Goal: Check status: Check status

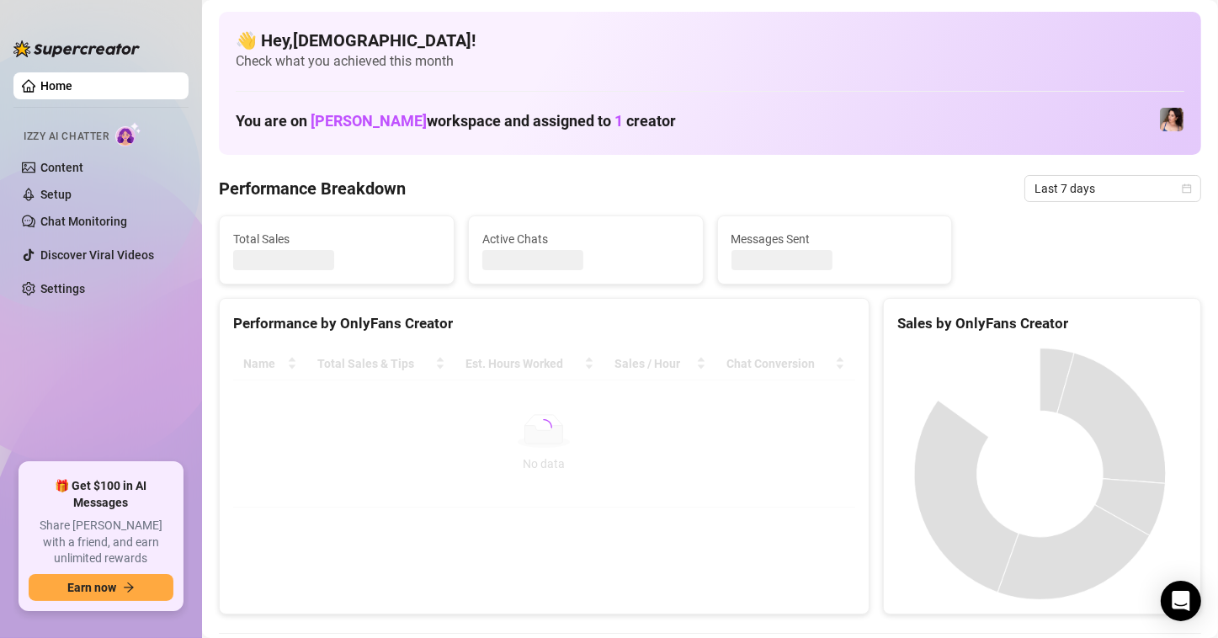
click at [1110, 188] on span "Last 7 days" at bounding box center [1112, 188] width 157 height 25
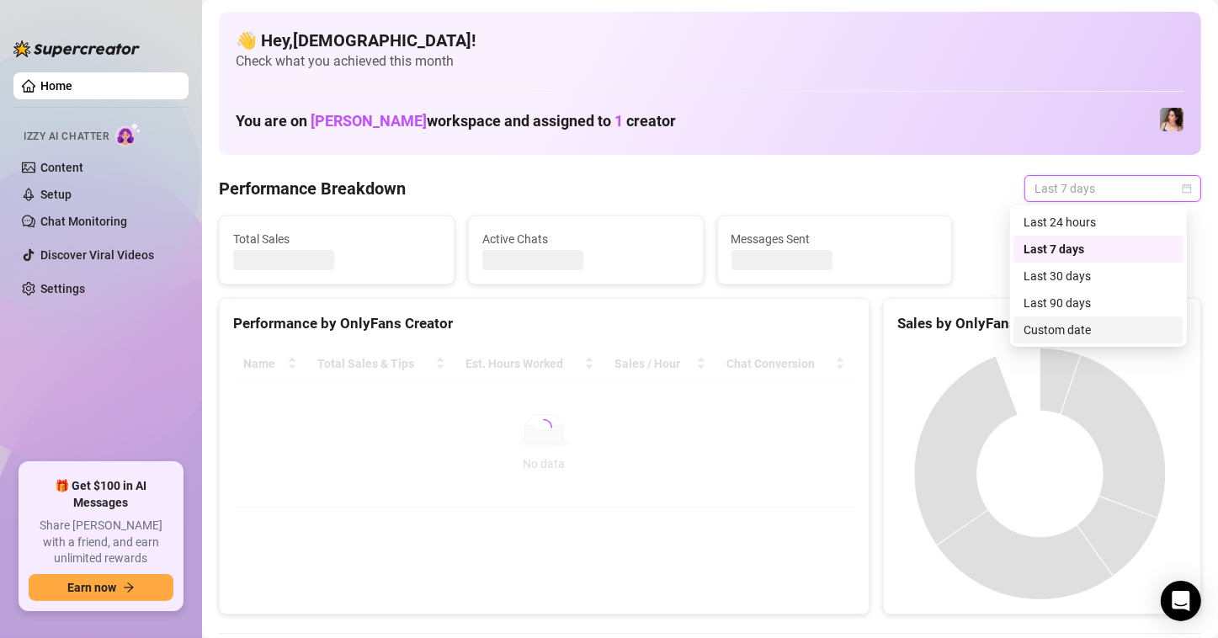
click at [1072, 321] on div "Custom date" at bounding box center [1098, 330] width 150 height 19
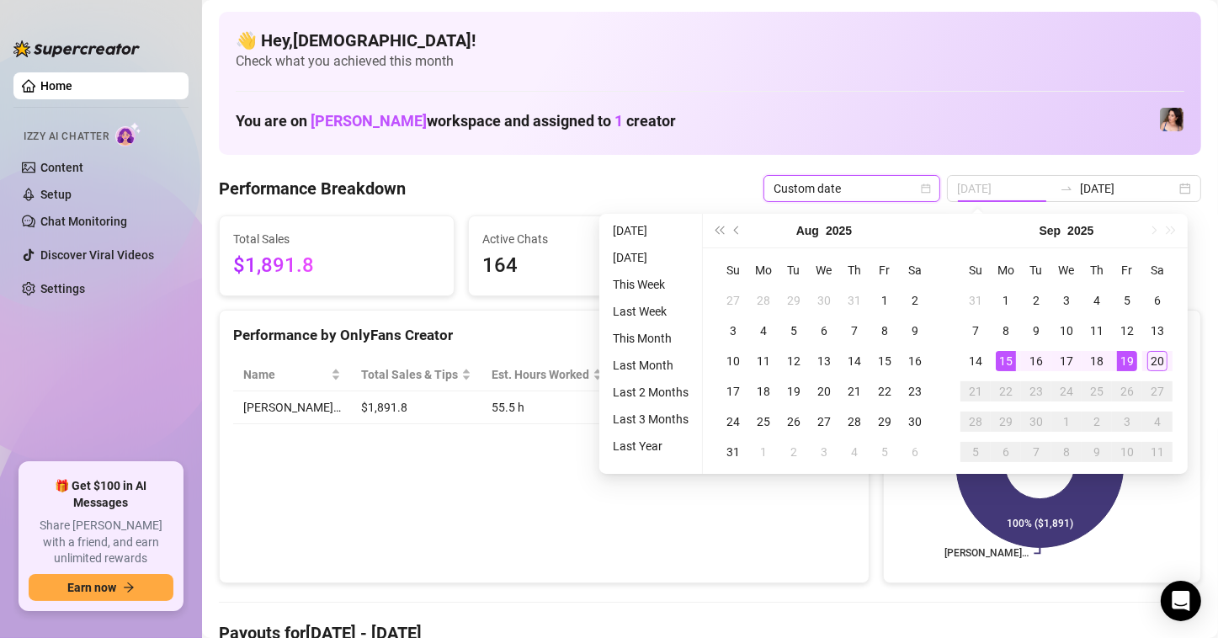
type input "[DATE]"
click at [1011, 354] on div "15" at bounding box center [1005, 361] width 20 height 20
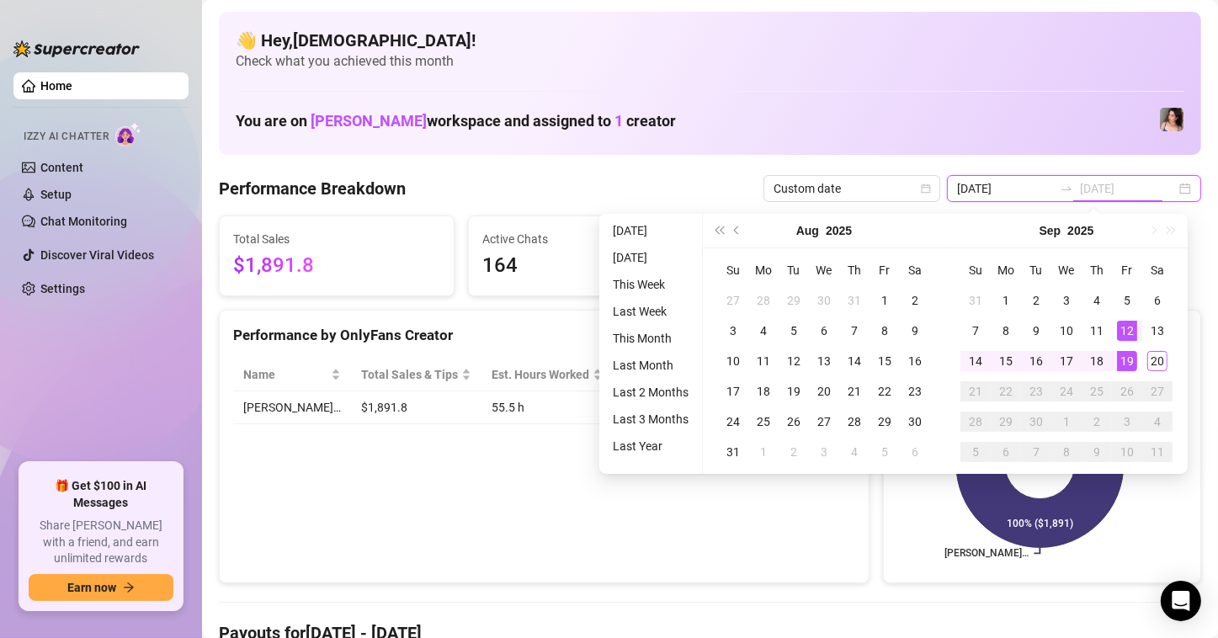
type input "2025-09-17"
type input "2025-09-12"
type input "[DATE]"
click at [1149, 357] on div "20" at bounding box center [1157, 361] width 20 height 20
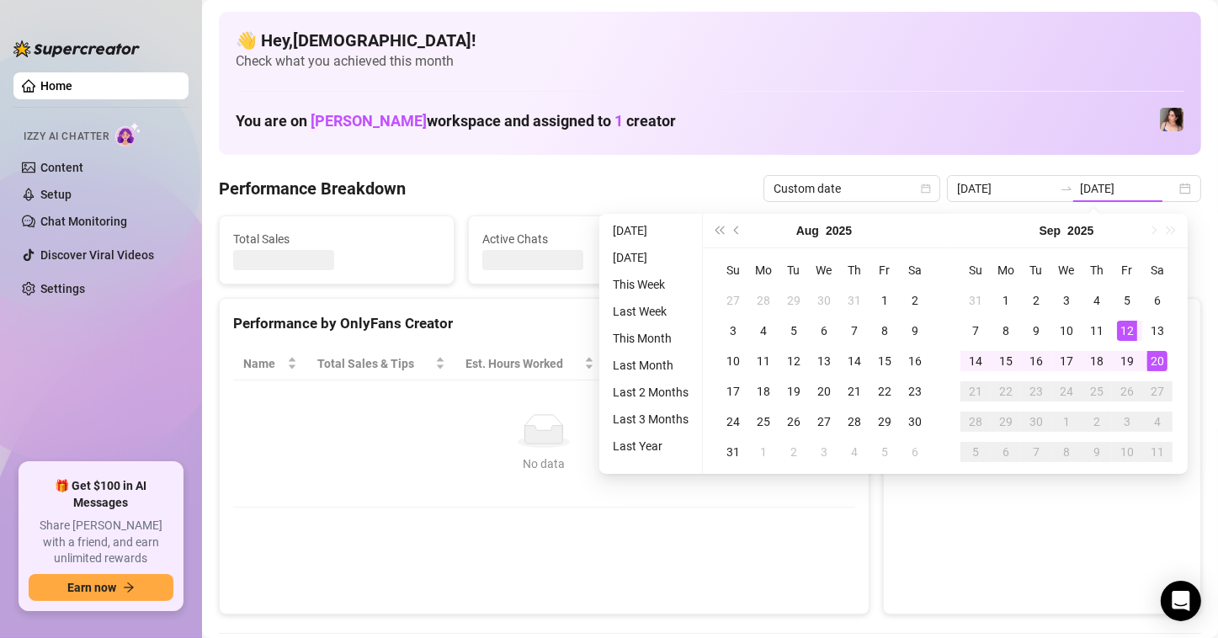
type input "[DATE]"
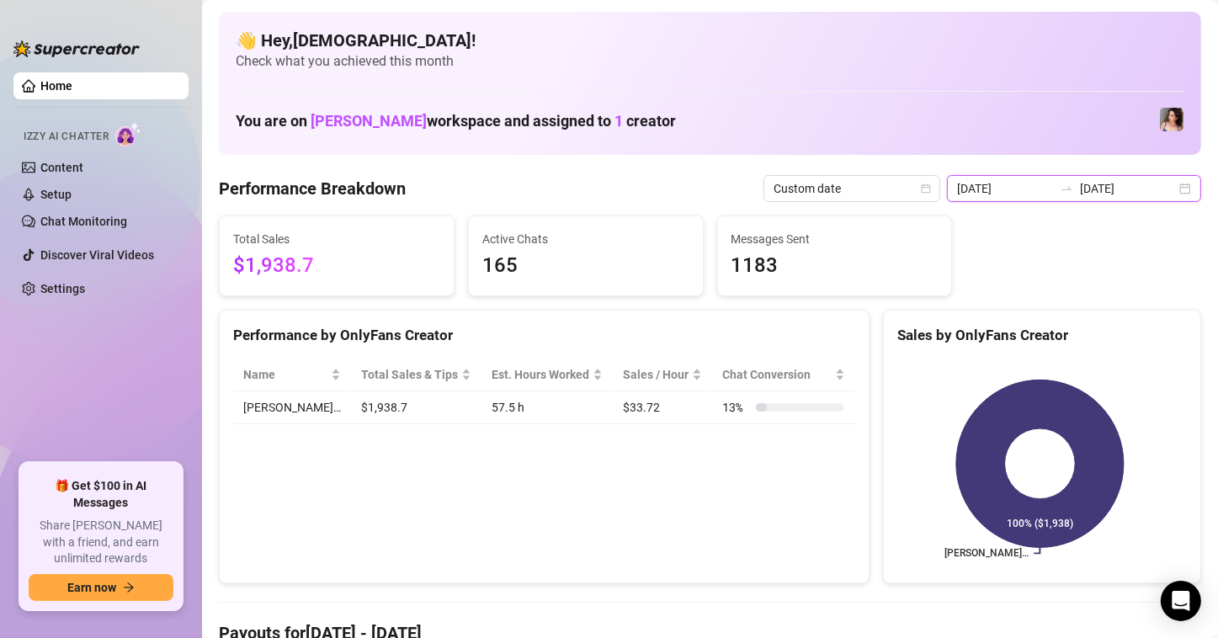
click at [968, 192] on input "2025-09-12" at bounding box center [1005, 188] width 96 height 19
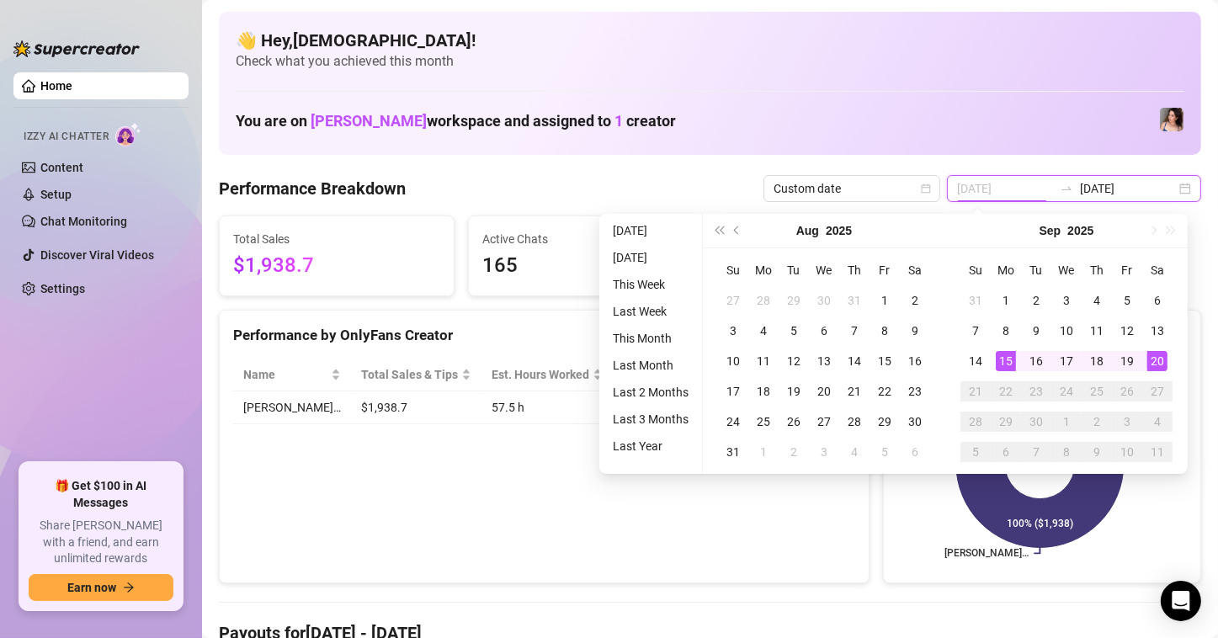
type input "[DATE]"
click at [1016, 353] on td "15" at bounding box center [1005, 361] width 30 height 30
type input "[DATE]"
click at [1164, 360] on div "20" at bounding box center [1157, 361] width 20 height 20
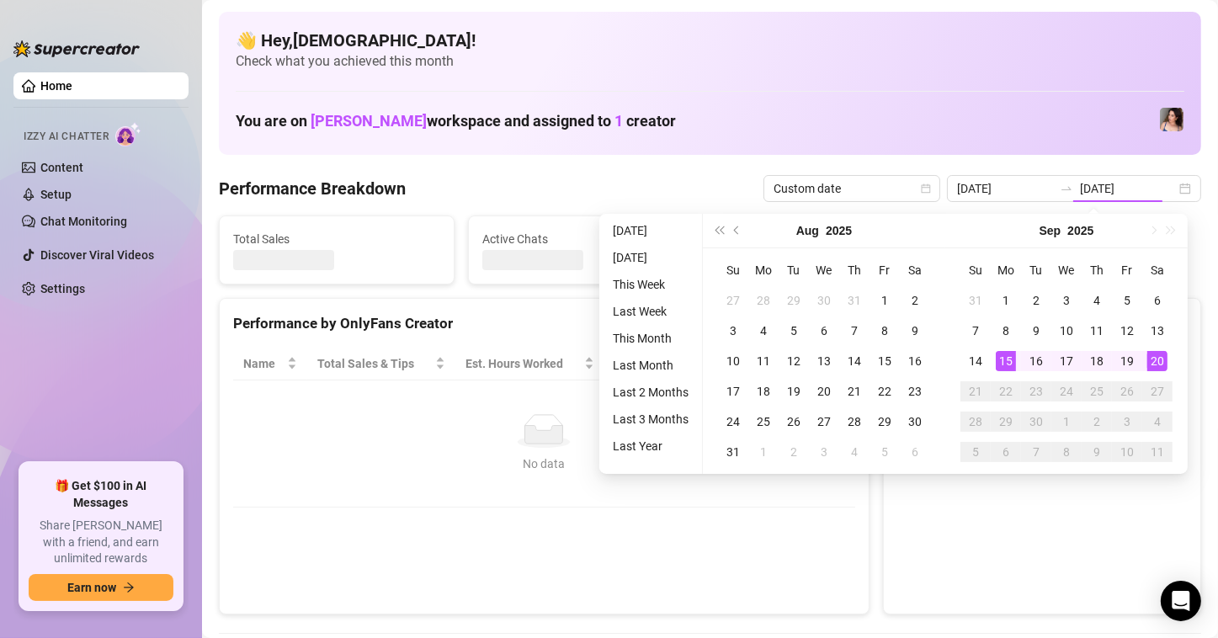
type input "[DATE]"
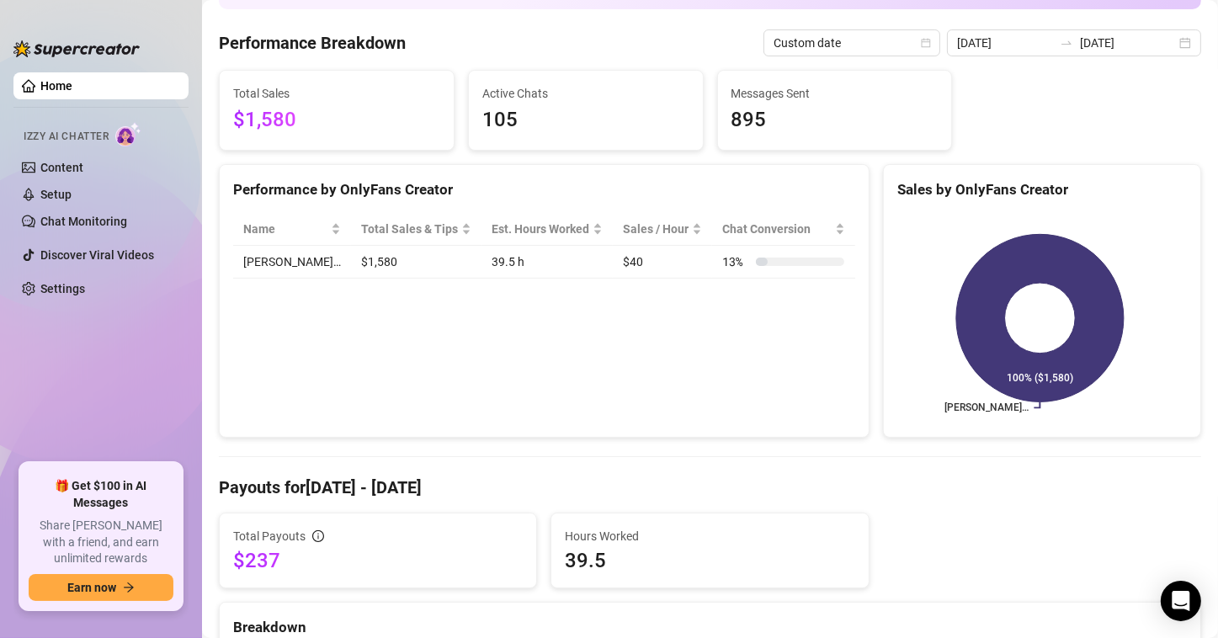
scroll to position [252, 0]
